Goal: Information Seeking & Learning: Check status

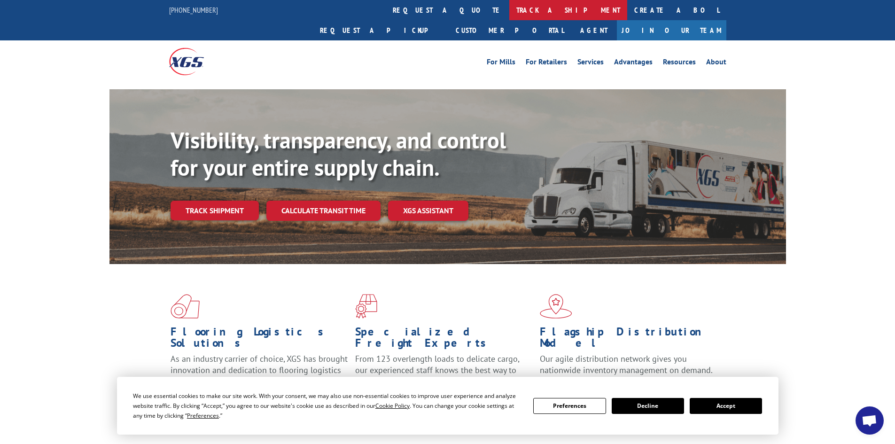
click at [510, 7] on link "track a shipment" at bounding box center [569, 10] width 118 height 20
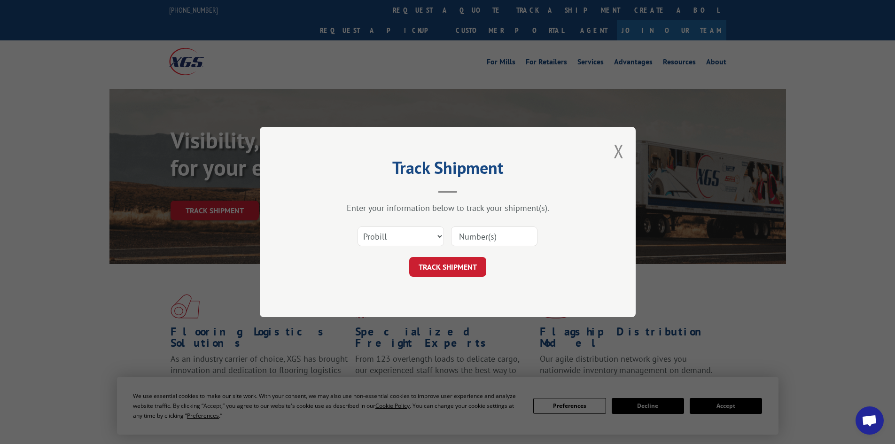
drag, startPoint x: 380, startPoint y: 226, endPoint x: 383, endPoint y: 233, distance: 7.0
click at [381, 231] on div "Select category... Probill BOL PO" at bounding box center [448, 236] width 282 height 31
click at [384, 234] on select "Select category... Probill BOL PO" at bounding box center [401, 237] width 86 height 20
select select "po"
click at [358, 227] on select "Select category... Probill BOL PO" at bounding box center [401, 237] width 86 height 20
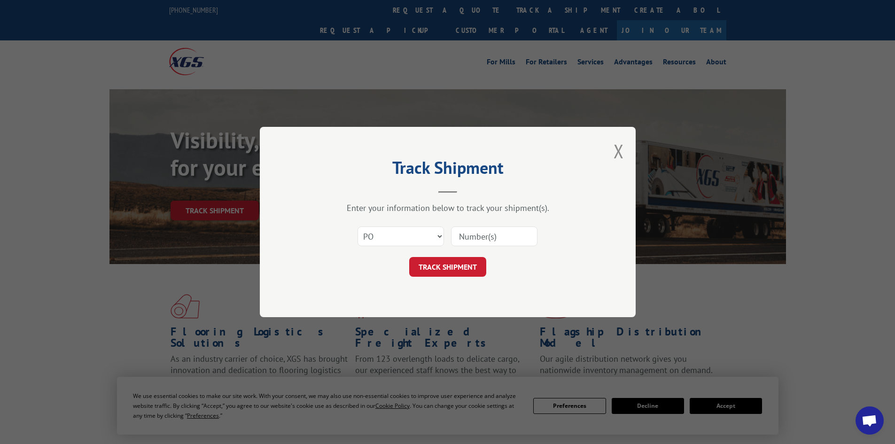
click at [474, 242] on input at bounding box center [494, 237] width 86 height 20
type input "52534288"
click at [409, 257] on button "TRACK SHIPMENT" at bounding box center [447, 267] width 77 height 20
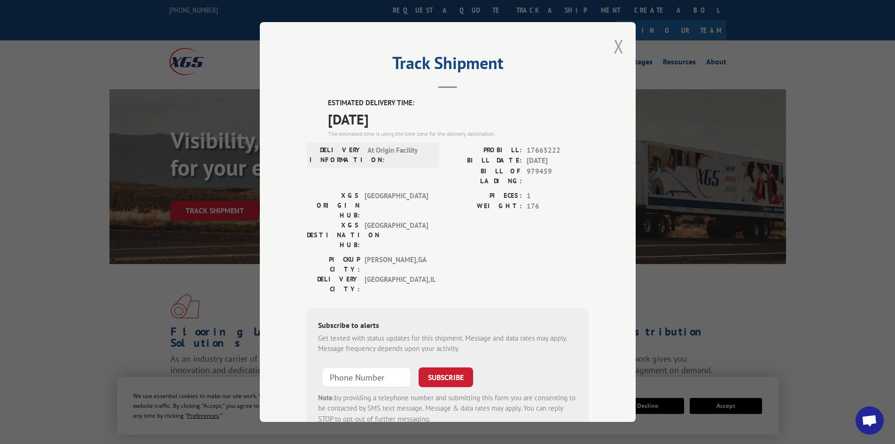
click at [617, 48] on button "Close modal" at bounding box center [619, 46] width 10 height 25
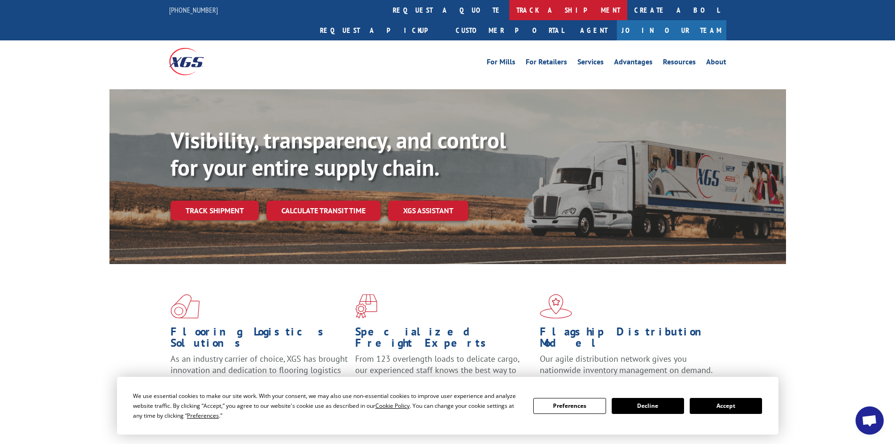
click at [510, 14] on link "track a shipment" at bounding box center [569, 10] width 118 height 20
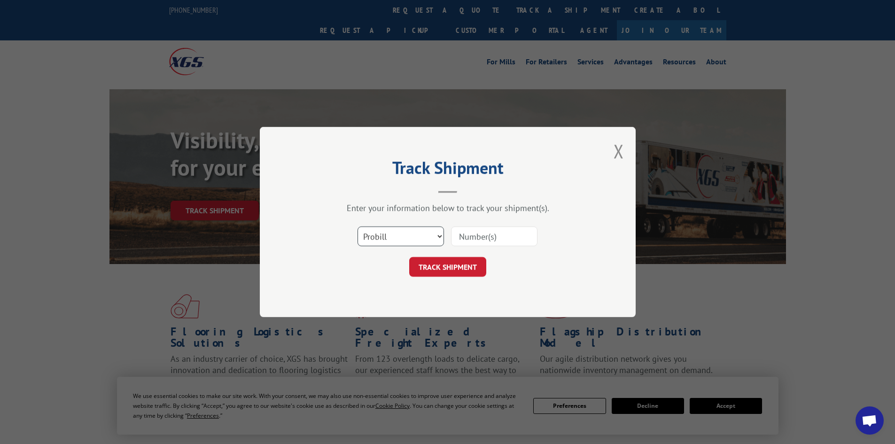
click at [402, 238] on select "Select category... Probill BOL PO" at bounding box center [401, 237] width 86 height 20
select select "po"
click at [358, 227] on select "Select category... Probill BOL PO" at bounding box center [401, 237] width 86 height 20
click at [398, 298] on div "Track Shipment Enter your information below to track your shipment(s). Select c…" at bounding box center [448, 222] width 376 height 190
click at [475, 231] on input at bounding box center [494, 237] width 86 height 20
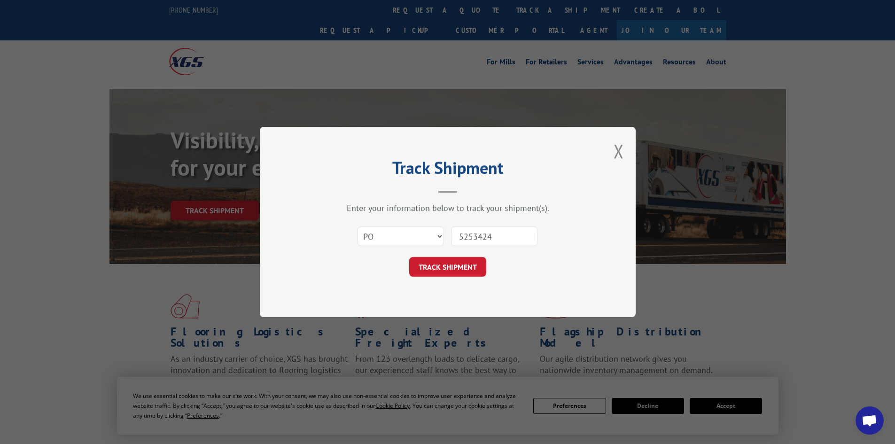
type input "52534247"
click button "TRACK SHIPMENT" at bounding box center [447, 267] width 77 height 20
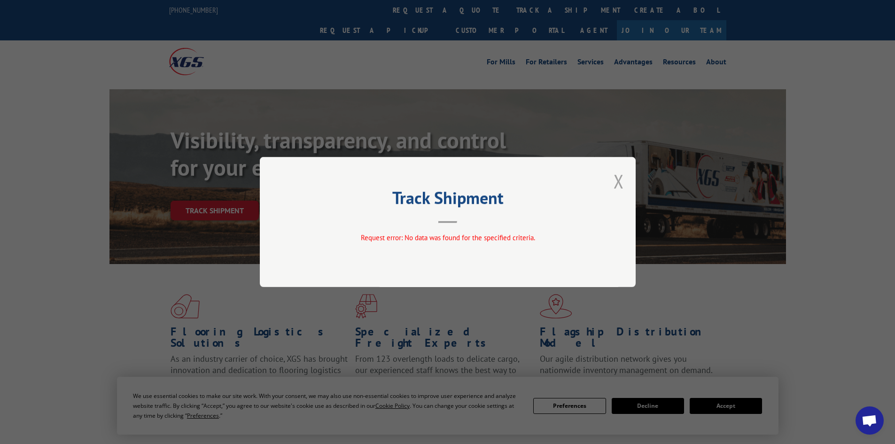
click at [616, 180] on button "Close modal" at bounding box center [619, 181] width 10 height 25
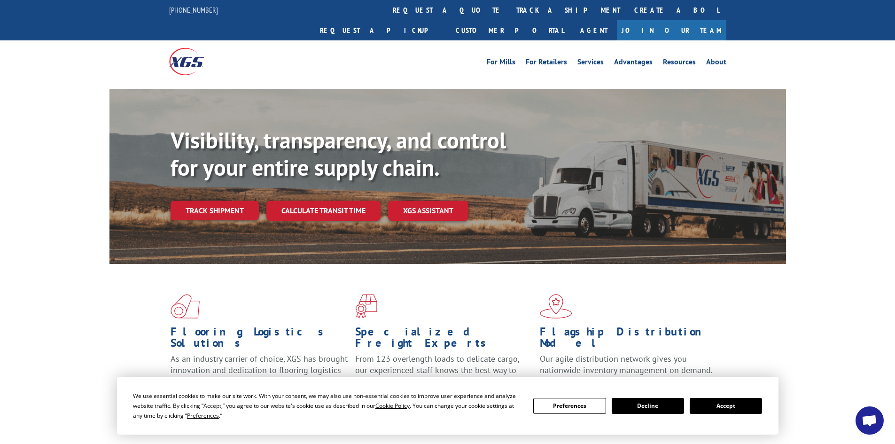
drag, startPoint x: 410, startPoint y: 9, endPoint x: 405, endPoint y: 20, distance: 12.0
click at [510, 10] on link "track a shipment" at bounding box center [569, 10] width 118 height 20
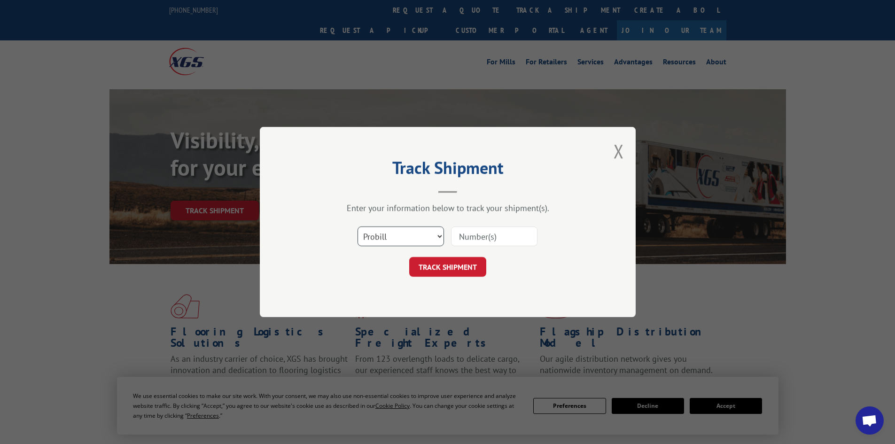
click at [400, 236] on select "Select category... Probill BOL PO" at bounding box center [401, 237] width 86 height 20
select select "po"
click at [358, 227] on select "Select category... Probill BOL PO" at bounding box center [401, 237] width 86 height 20
click at [463, 234] on input at bounding box center [494, 237] width 86 height 20
type input "52534274"
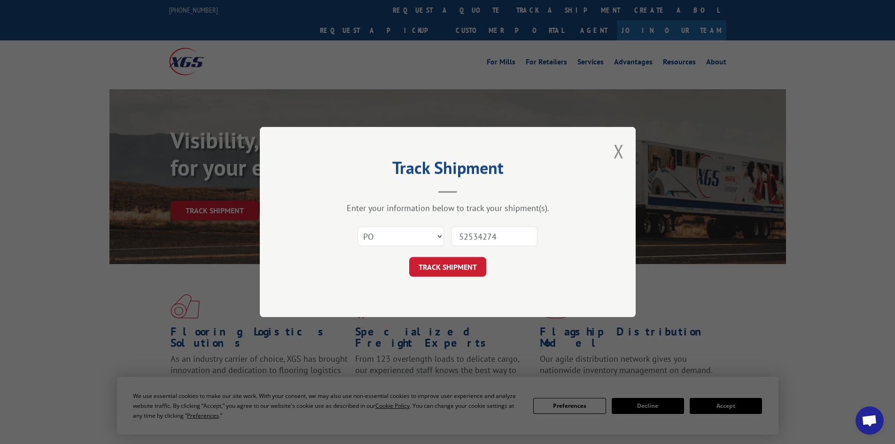
click at [409, 257] on button "TRACK SHIPMENT" at bounding box center [447, 267] width 77 height 20
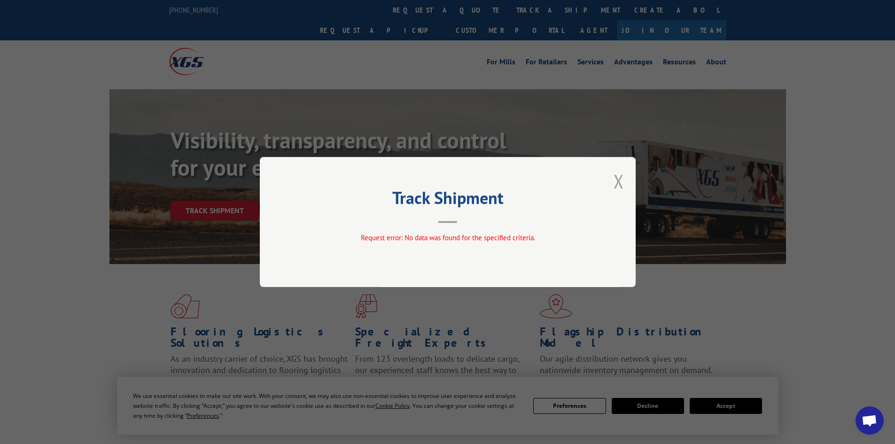
click at [616, 176] on button "Close modal" at bounding box center [619, 181] width 10 height 25
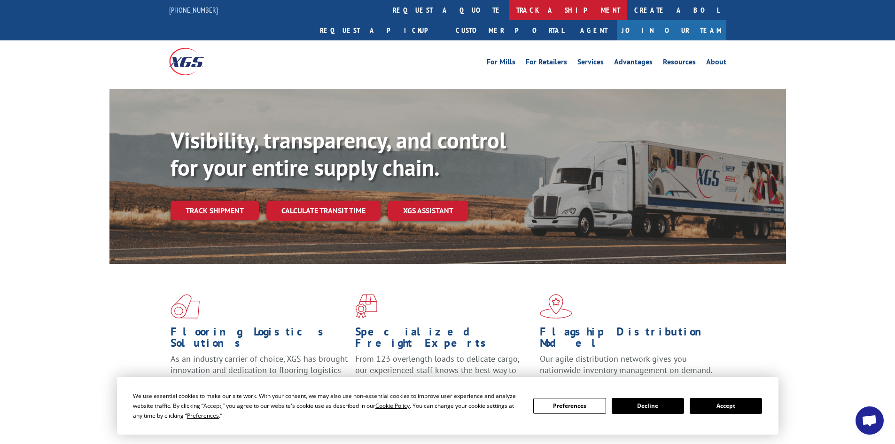
click at [510, 6] on link "track a shipment" at bounding box center [569, 10] width 118 height 20
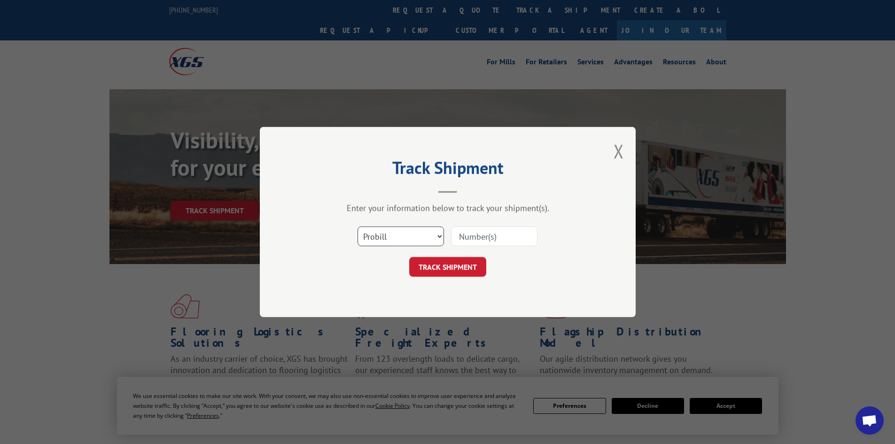
click at [370, 235] on select "Select category... Probill BOL PO" at bounding box center [401, 237] width 86 height 20
select select "po"
click at [358, 227] on select "Select category... Probill BOL PO" at bounding box center [401, 237] width 86 height 20
click at [467, 236] on input at bounding box center [494, 237] width 86 height 20
type input "52534236"
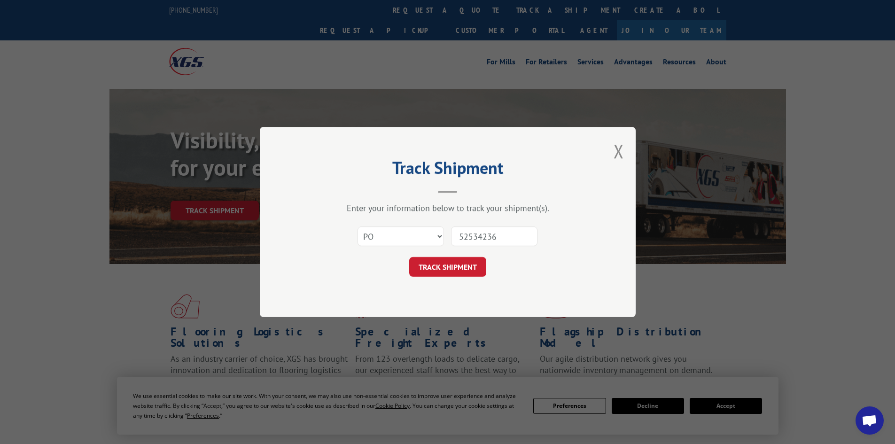
click at [409, 257] on button "TRACK SHIPMENT" at bounding box center [447, 267] width 77 height 20
